Goal: Information Seeking & Learning: Learn about a topic

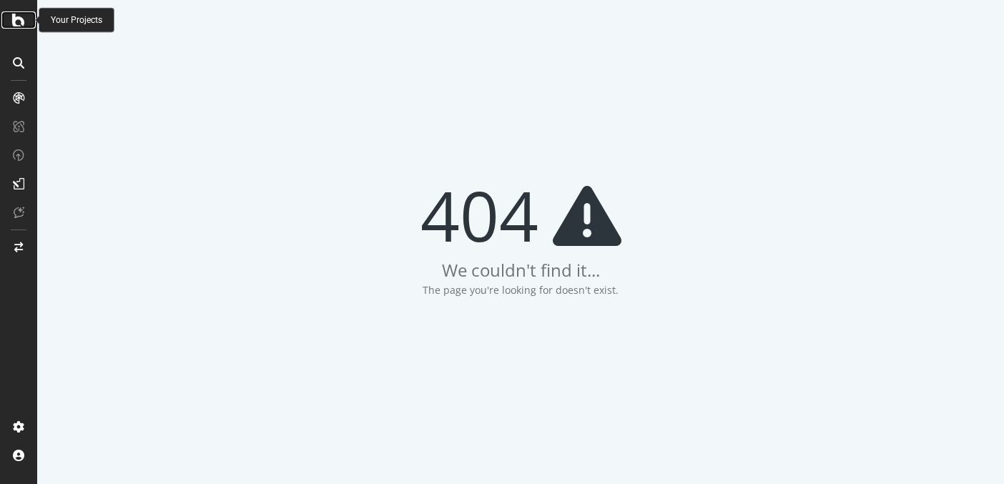
click at [22, 20] on icon at bounding box center [18, 19] width 13 height 17
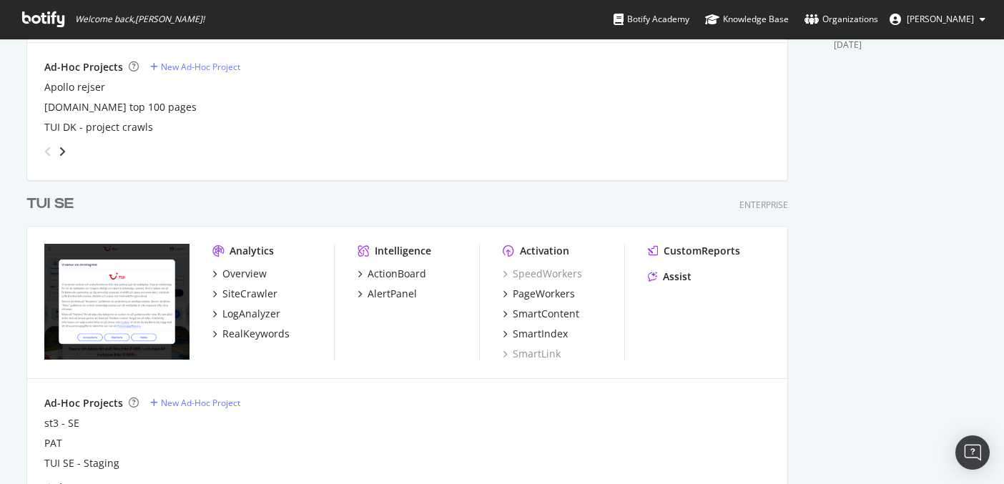
scroll to position [586, 0]
click at [68, 200] on div "TUI SE" at bounding box center [49, 203] width 47 height 21
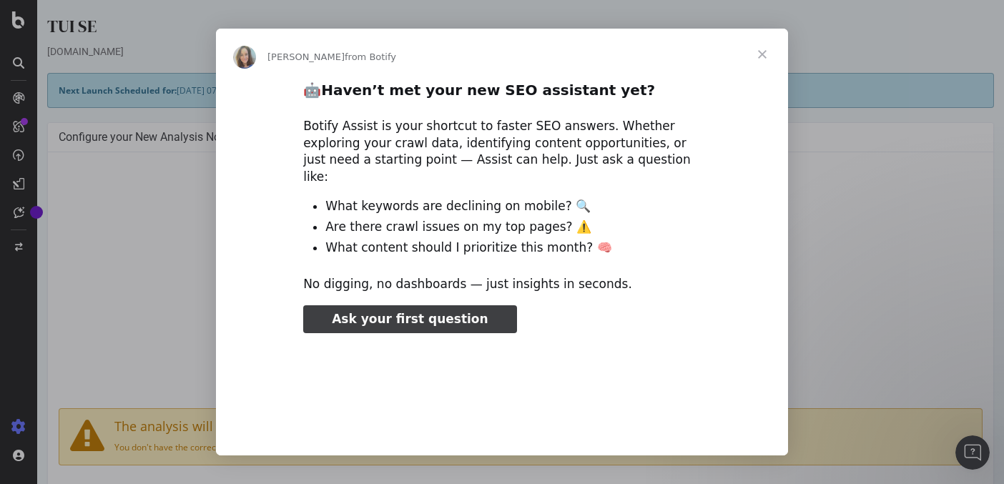
type input "211409"
click at [768, 59] on span "Close" at bounding box center [761, 54] width 51 height 51
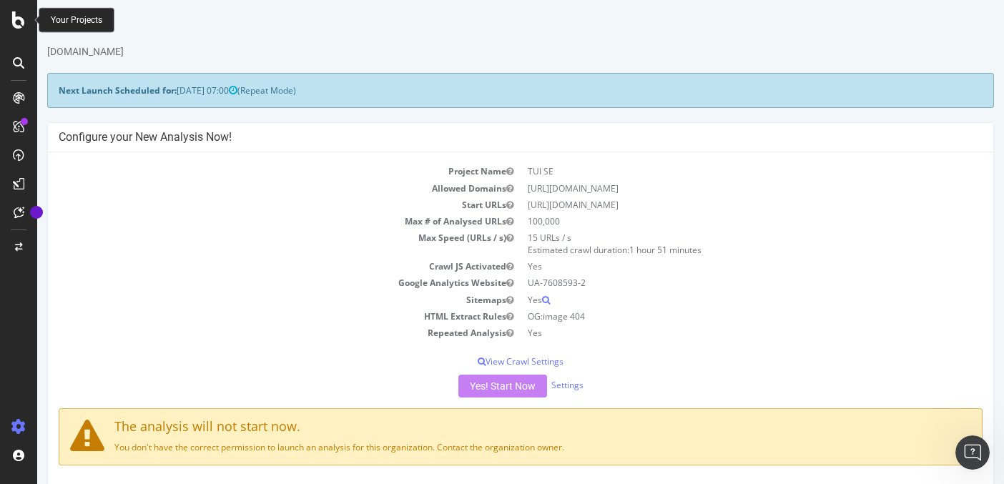
click at [19, 21] on icon at bounding box center [18, 19] width 13 height 17
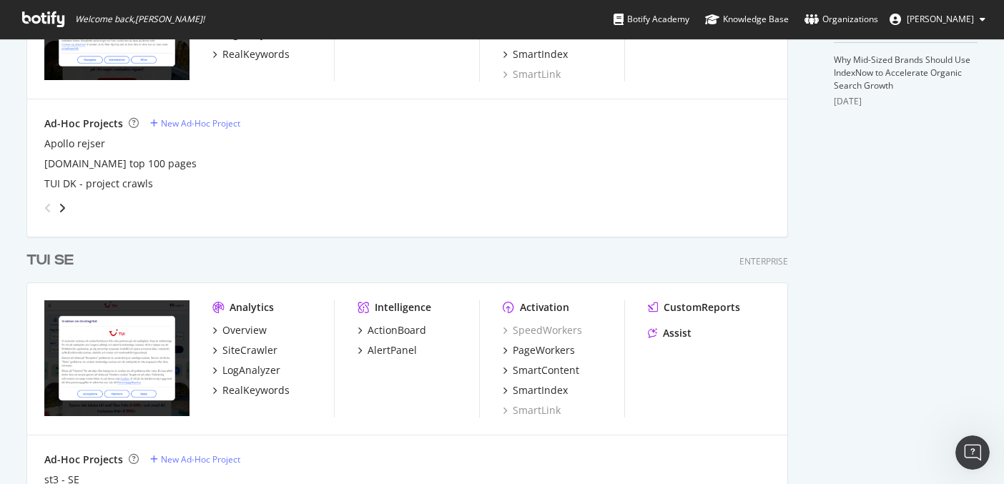
scroll to position [531, 0]
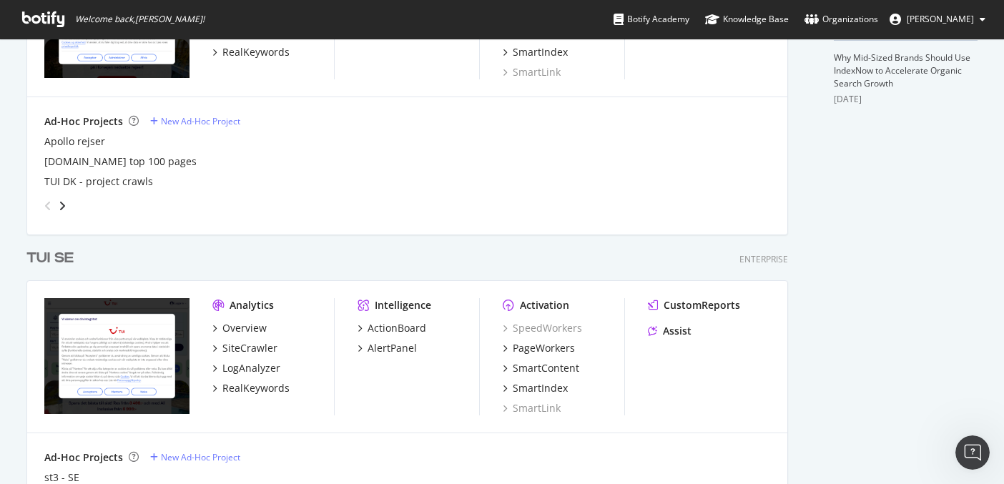
click at [65, 259] on div "TUI SE" at bounding box center [49, 258] width 47 height 21
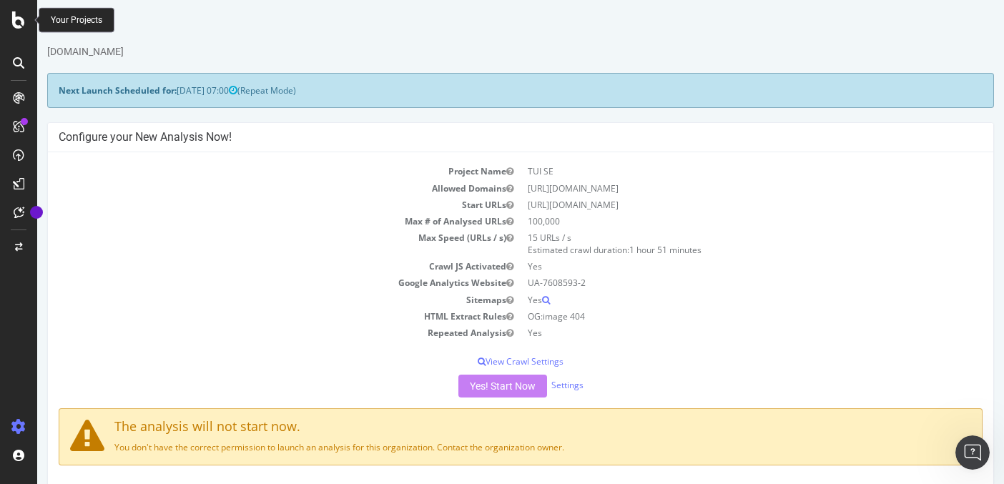
click at [21, 23] on icon at bounding box center [18, 19] width 13 height 17
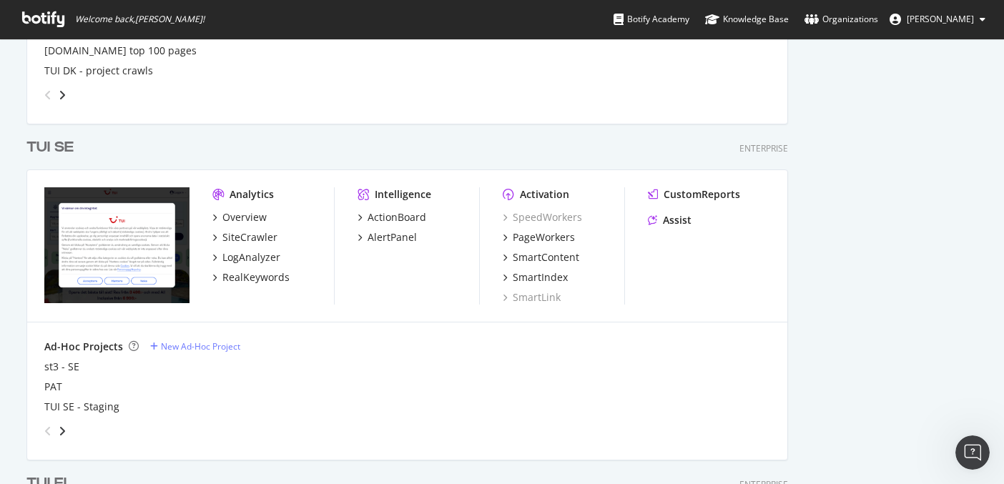
scroll to position [659, 0]
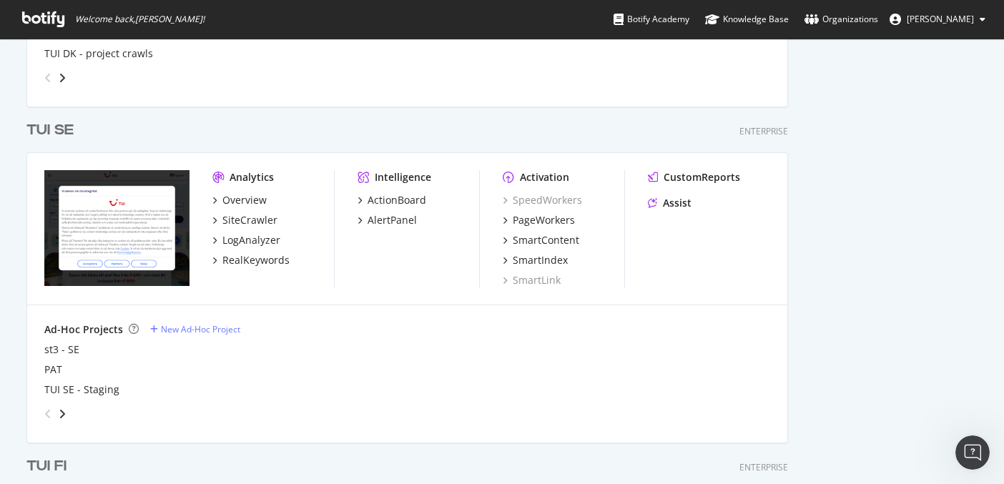
click at [51, 129] on div "TUI SE" at bounding box center [49, 130] width 47 height 21
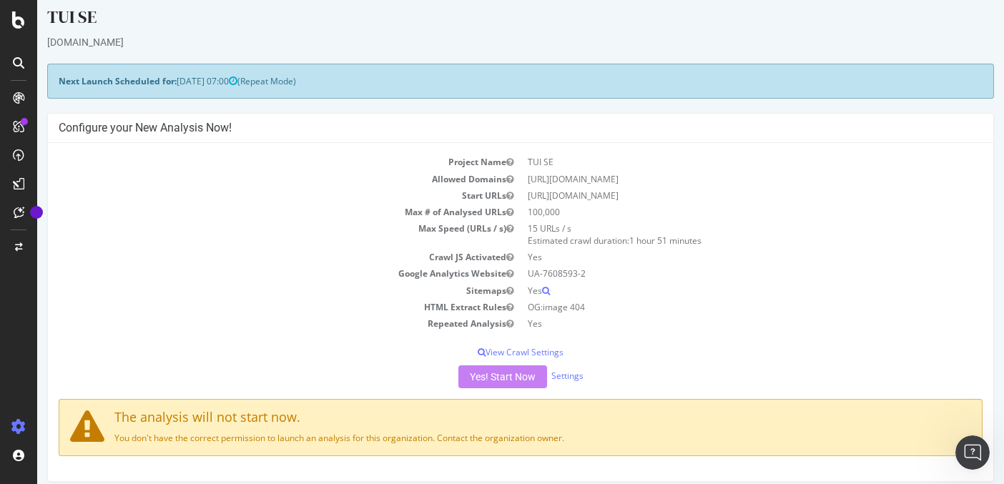
scroll to position [11, 0]
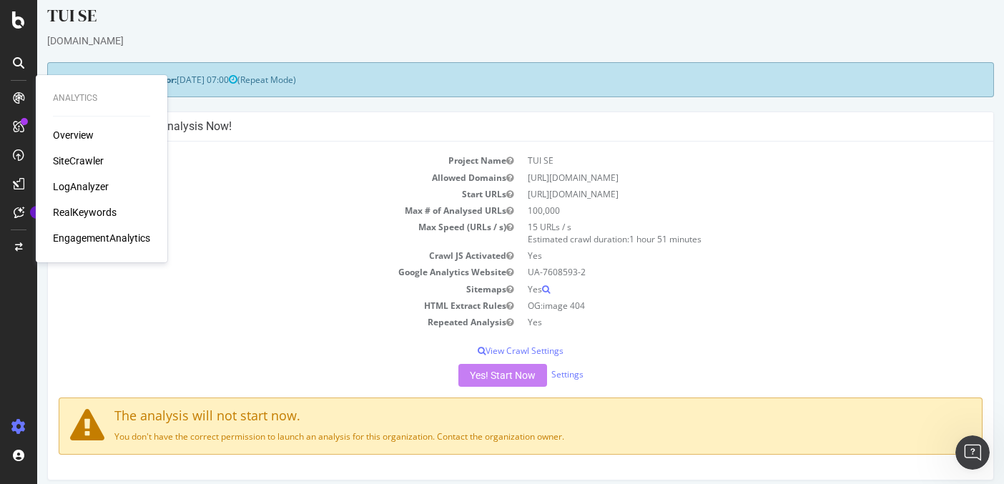
click at [68, 132] on div "Overview" at bounding box center [73, 135] width 41 height 14
